Goal: Task Accomplishment & Management: Use online tool/utility

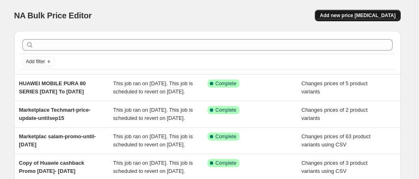
click at [348, 13] on span "Add new price [MEDICAL_DATA]" at bounding box center [358, 15] width 76 height 7
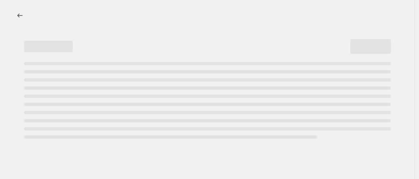
select select "percentage"
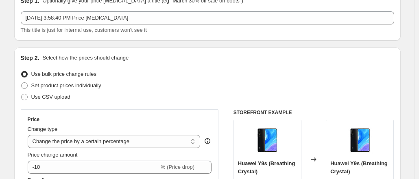
scroll to position [81, 0]
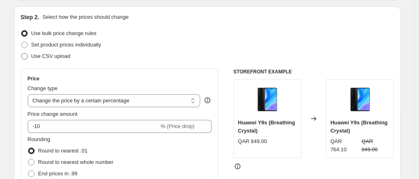
click at [24, 57] on span at bounding box center [24, 56] width 7 height 7
click at [22, 53] on input "Use CSV upload" at bounding box center [21, 53] width 0 height 0
radio input "true"
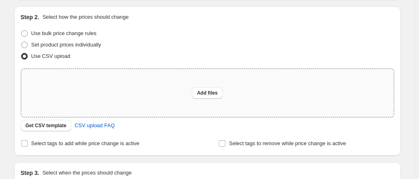
scroll to position [122, 0]
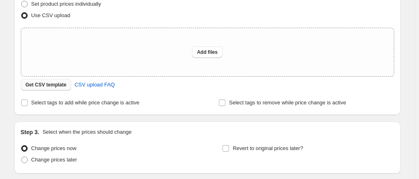
click at [62, 88] on span "Get CSV template" at bounding box center [46, 84] width 41 height 7
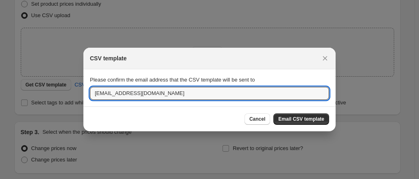
drag, startPoint x: 131, startPoint y: 94, endPoint x: 81, endPoint y: 94, distance: 50.1
type input "[EMAIL_ADDRESS][DOMAIN_NAME]"
click at [301, 120] on span "Email CSV template" at bounding box center [301, 119] width 46 height 7
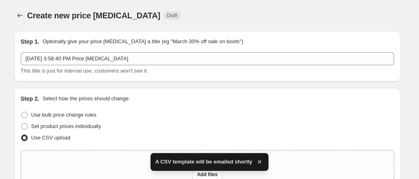
scroll to position [122, 0]
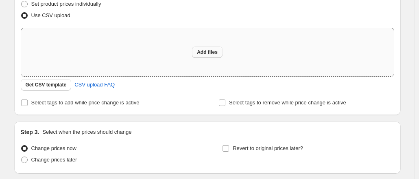
click at [214, 55] on button "Add files" at bounding box center [207, 51] width 31 height 11
type input "C:\fakepath\csv_template_user_10815alsalam.csv"
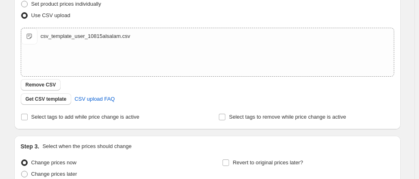
scroll to position [0, 0]
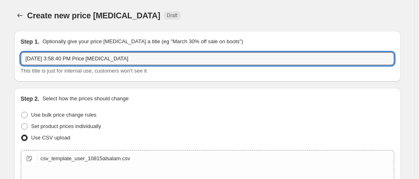
drag, startPoint x: 156, startPoint y: 59, endPoint x: 28, endPoint y: 69, distance: 128.5
click at [28, 69] on div "[DATE] 3:58:40 PM Price [MEDICAL_DATA] This title is just for internal use, cus…" at bounding box center [208, 63] width 374 height 23
drag, startPoint x: 132, startPoint y: 61, endPoint x: 58, endPoint y: 65, distance: 74.2
click at [58, 65] on div "Marketplace sony-priceupdate-[DATE] This title is just for internal use, custom…" at bounding box center [208, 63] width 374 height 23
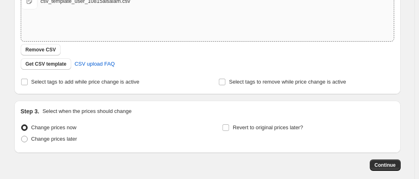
scroll to position [116, 0]
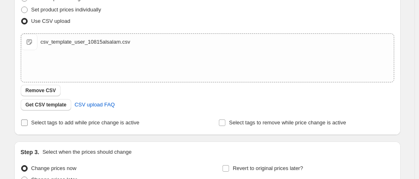
type input "Marketplace sony-priceupdate-[DATE]"
click at [31, 121] on label "Select tags to add while price change is active" at bounding box center [80, 122] width 119 height 11
click at [28, 121] on input "Select tags to add while price change is active" at bounding box center [24, 122] width 7 height 7
checkbox input "true"
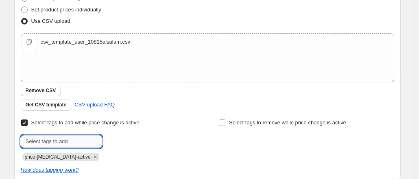
click at [59, 140] on input "text" at bounding box center [61, 141] width 81 height 13
paste input "sony-priceupdate-[DATE]"
type input "sony-priceupdate-[DATE]"
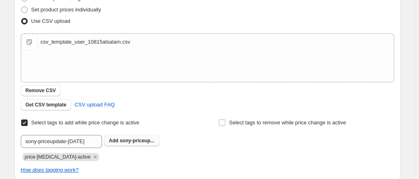
click at [129, 140] on span "sony-priceup..." at bounding box center [137, 141] width 35 height 6
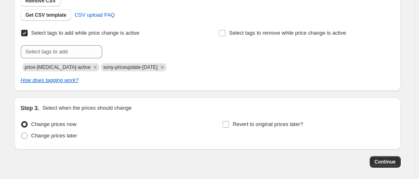
scroll to position [243, 0]
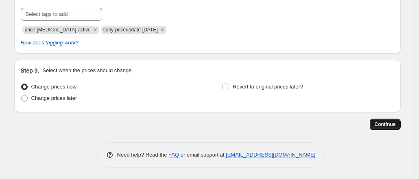
click at [379, 125] on span "Continue" at bounding box center [385, 124] width 21 height 7
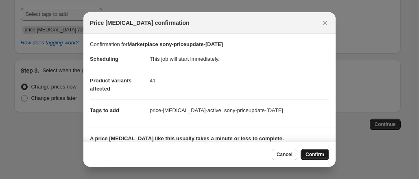
click at [312, 151] on button "Confirm" at bounding box center [315, 154] width 28 height 11
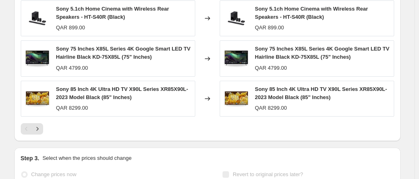
scroll to position [529, 0]
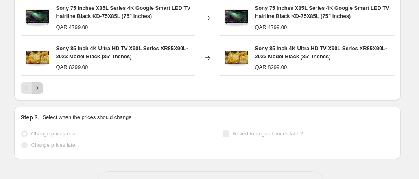
click at [42, 84] on icon "Next" at bounding box center [37, 88] width 8 height 8
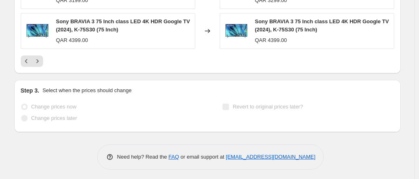
scroll to position [573, 0]
